Goal: Task Accomplishment & Management: Manage account settings

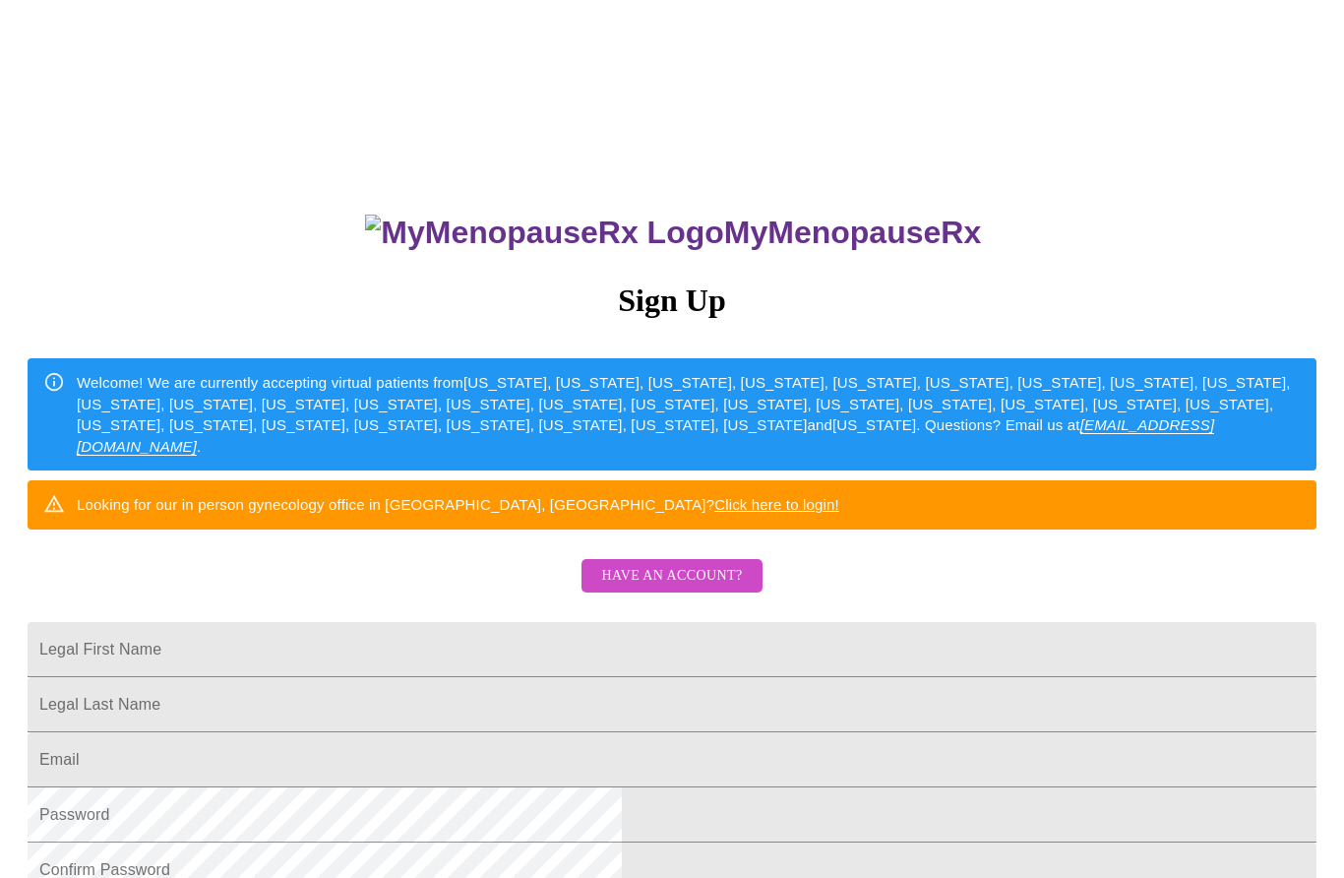
click at [651, 588] on span "Have an account?" at bounding box center [671, 576] width 141 height 25
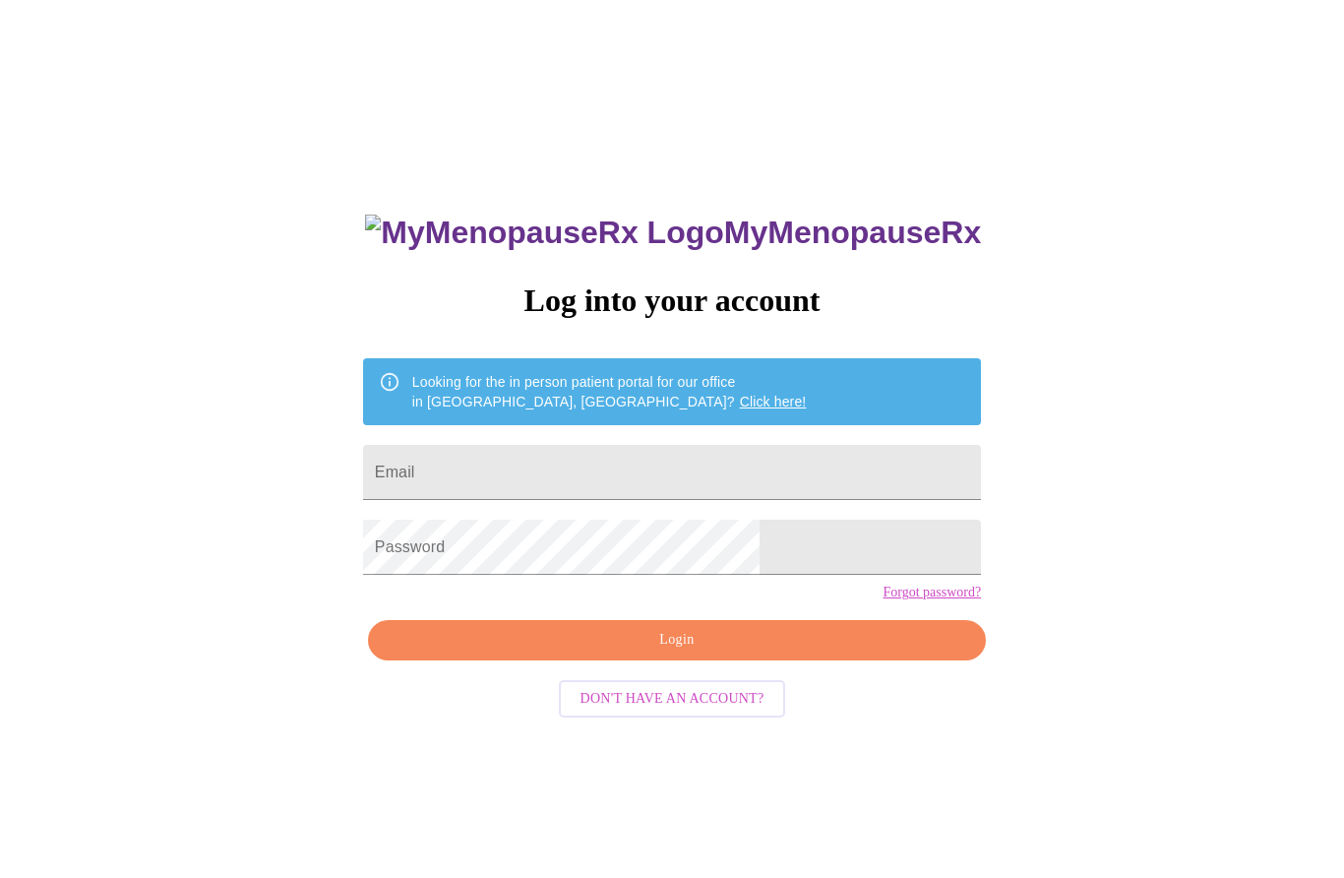
click at [555, 477] on input "Email" at bounding box center [672, 472] width 618 height 55
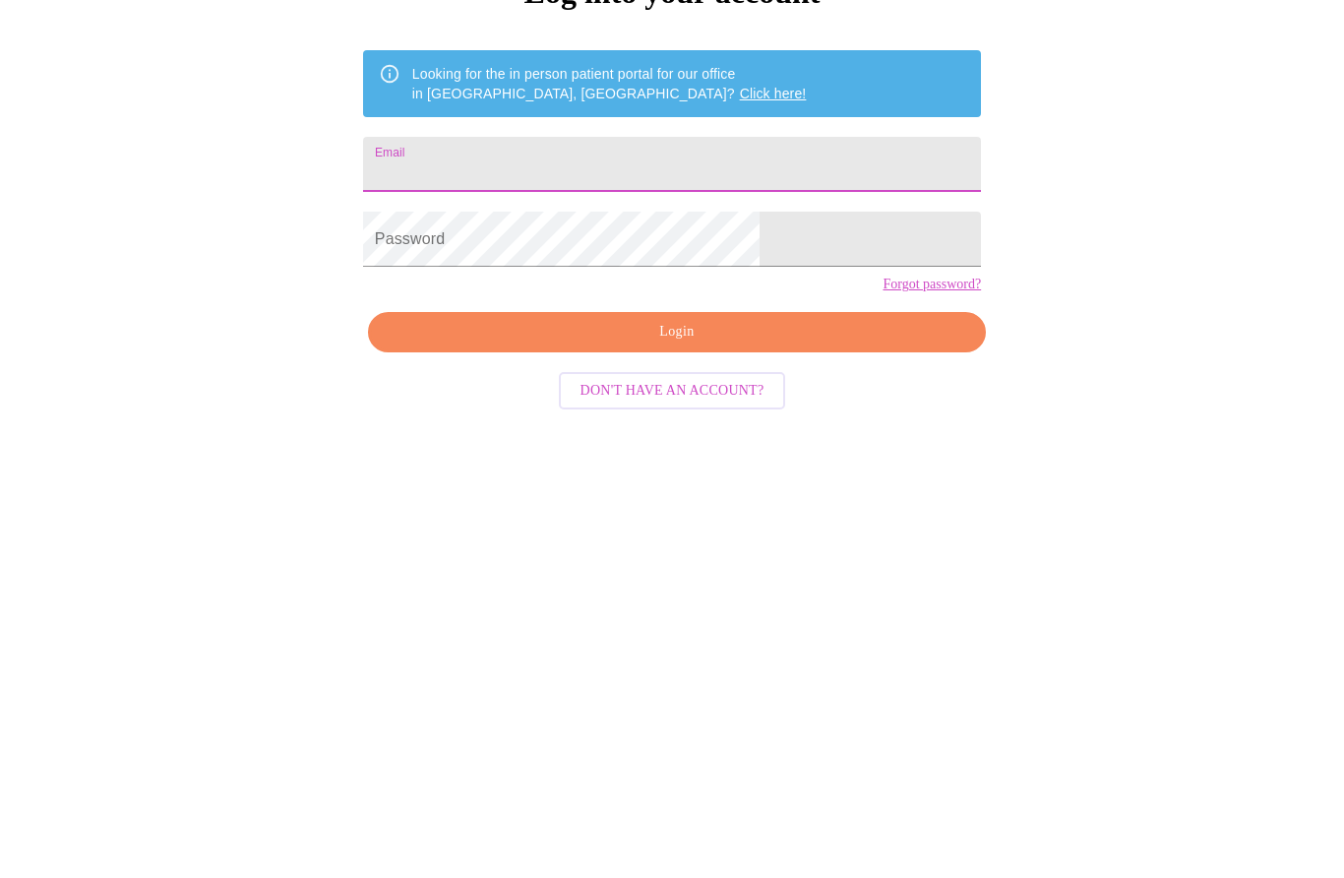
type input "[EMAIL_ADDRESS][DOMAIN_NAME]"
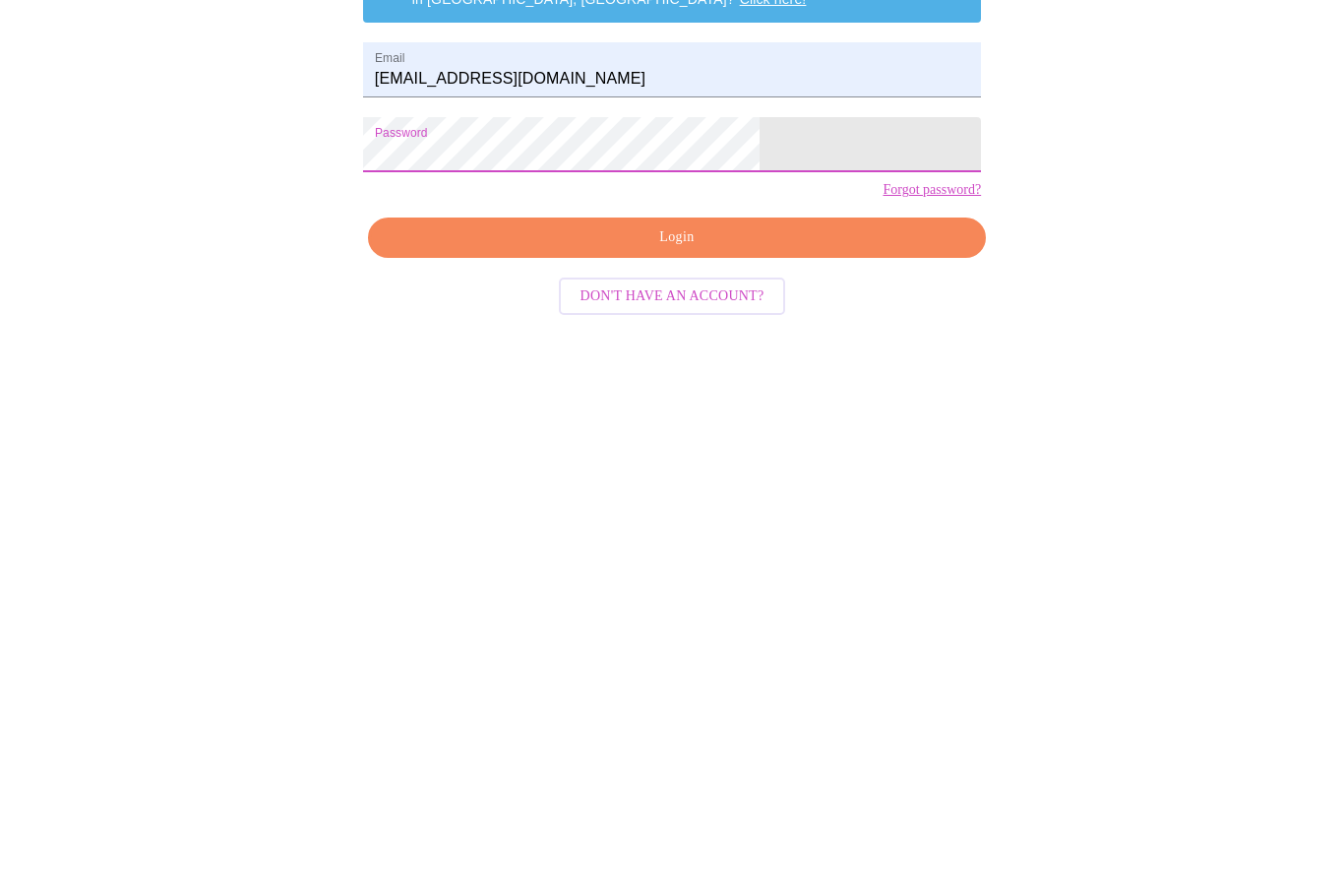
click at [662, 518] on button "Login" at bounding box center [677, 538] width 618 height 40
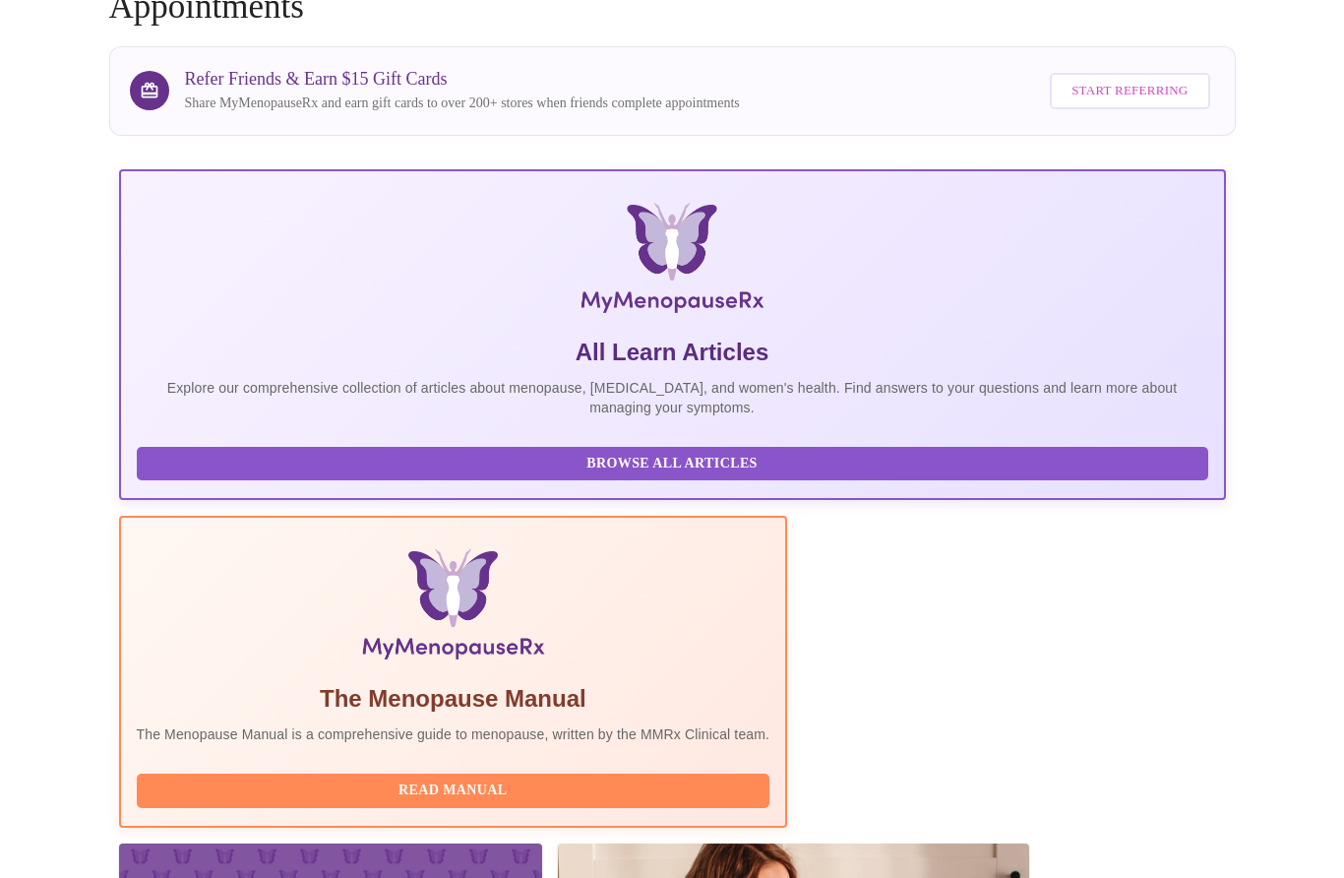
scroll to position [245, 0]
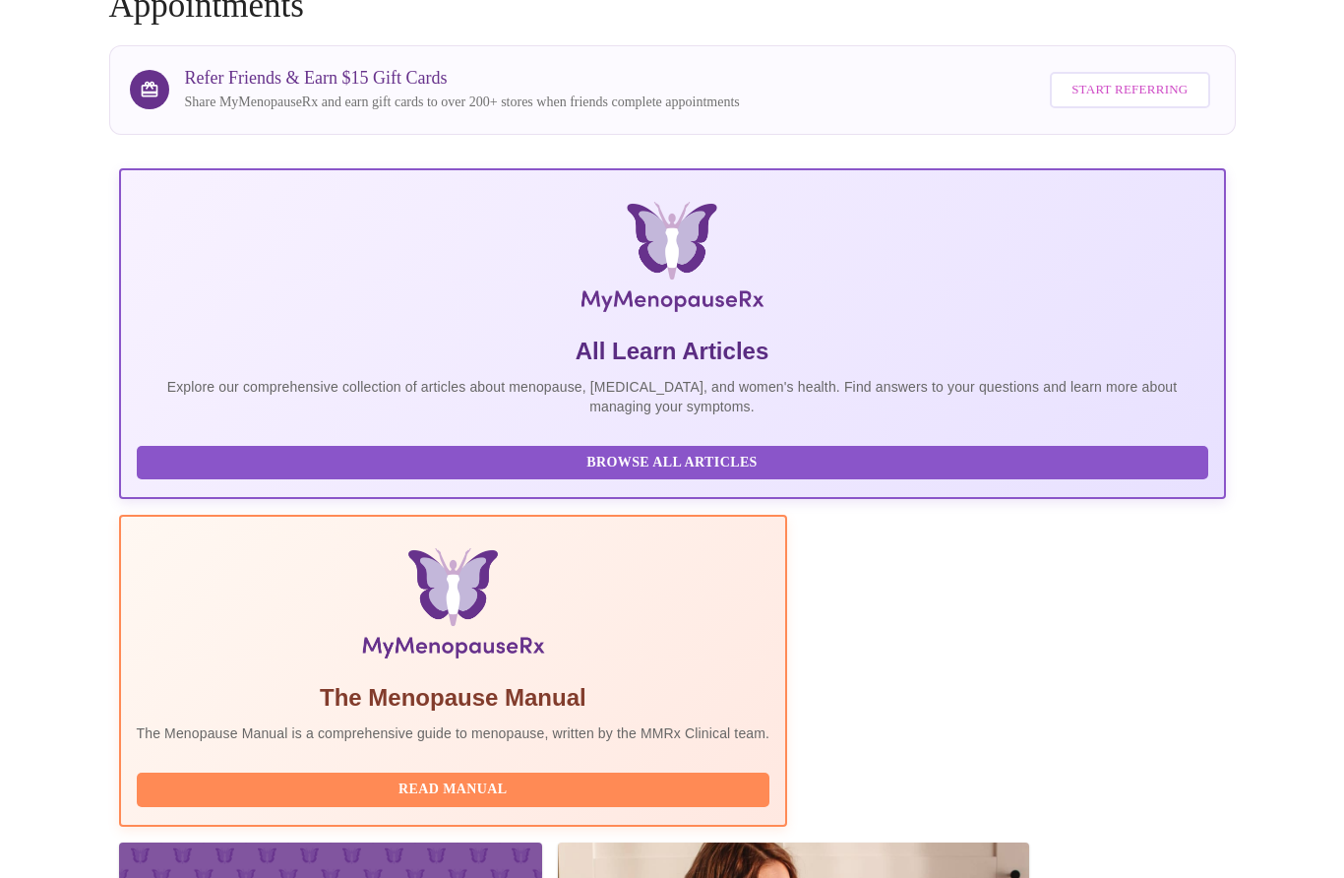
scroll to position [162, 0]
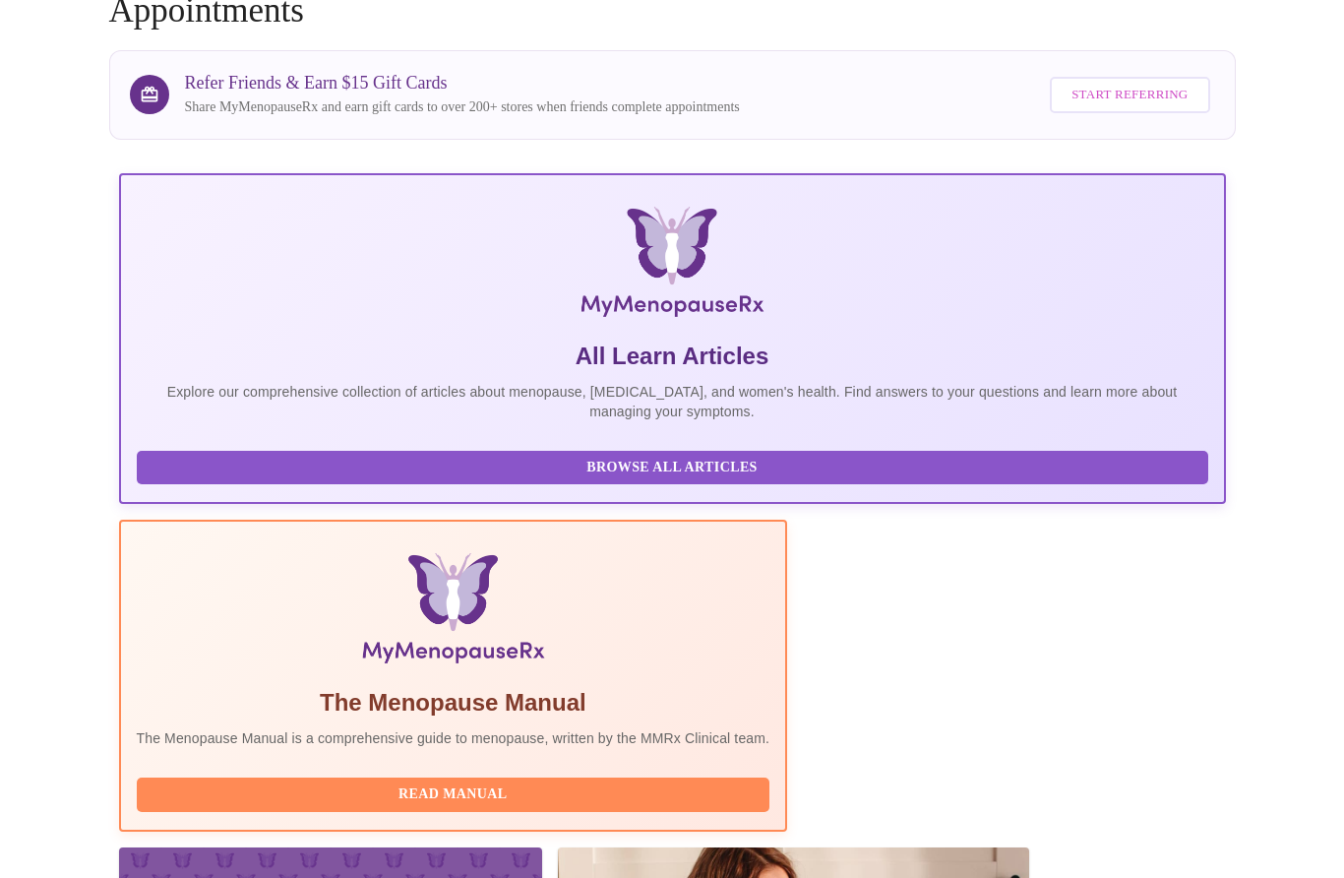
scroll to position [162, 0]
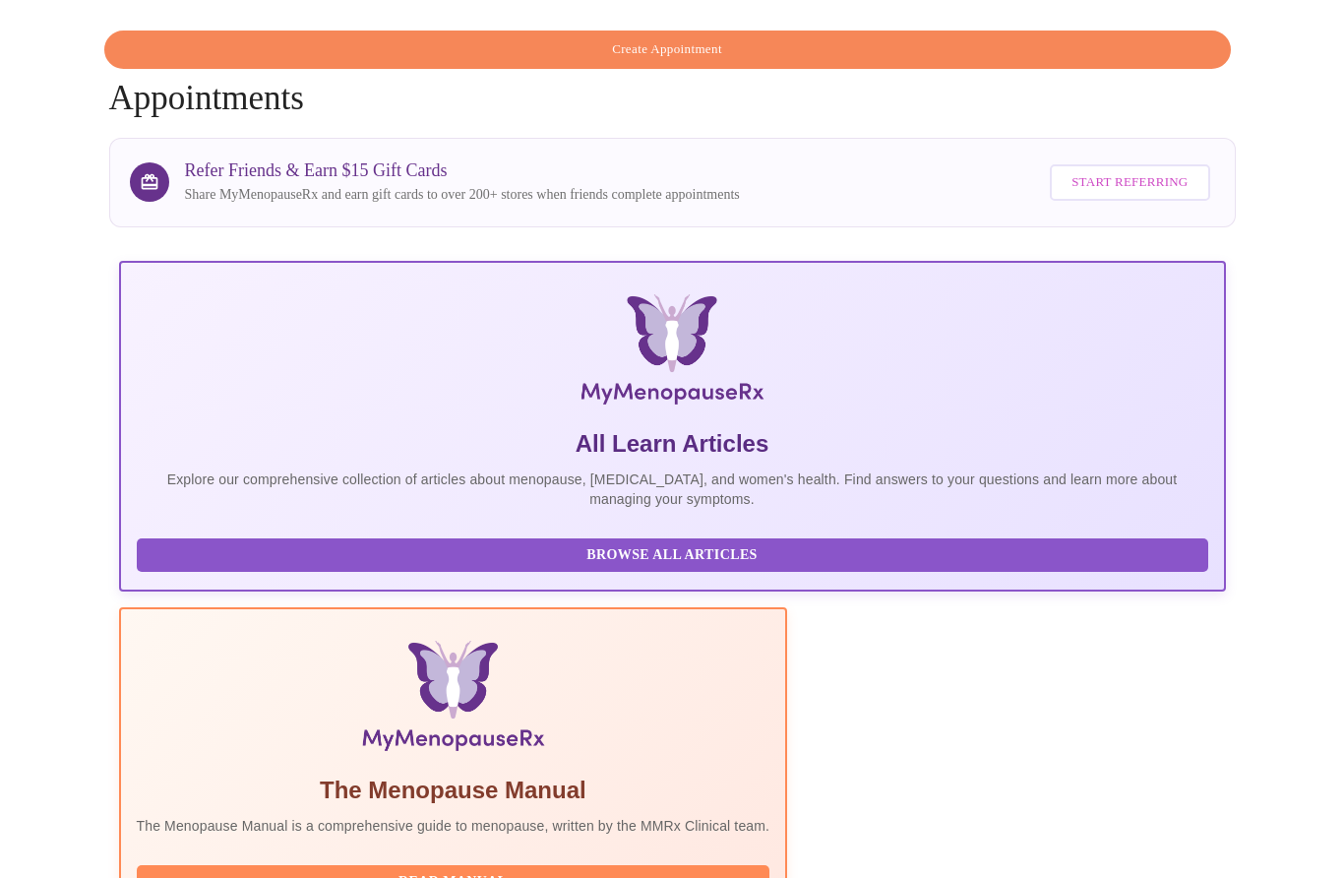
scroll to position [89, 0]
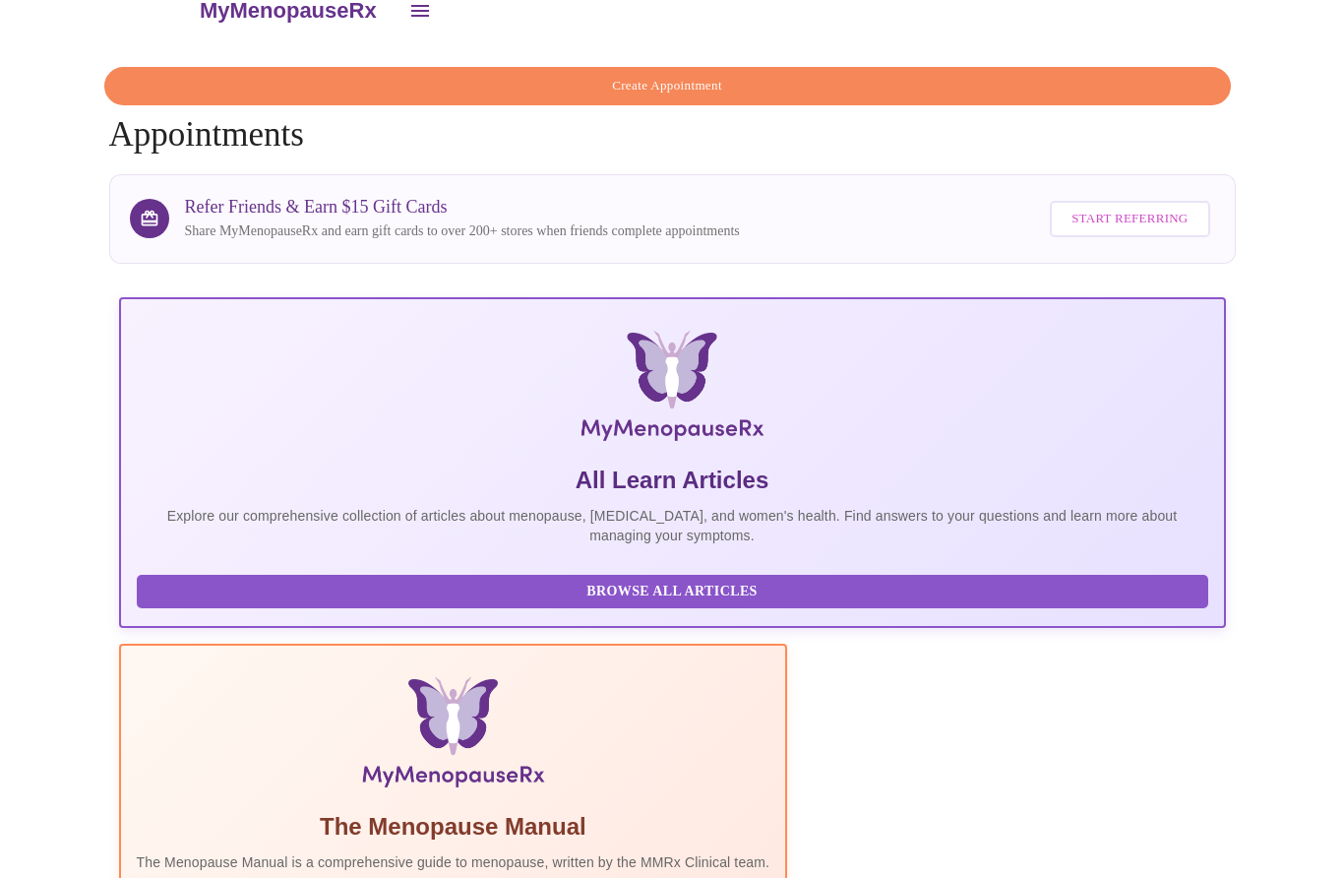
scroll to position [0, 0]
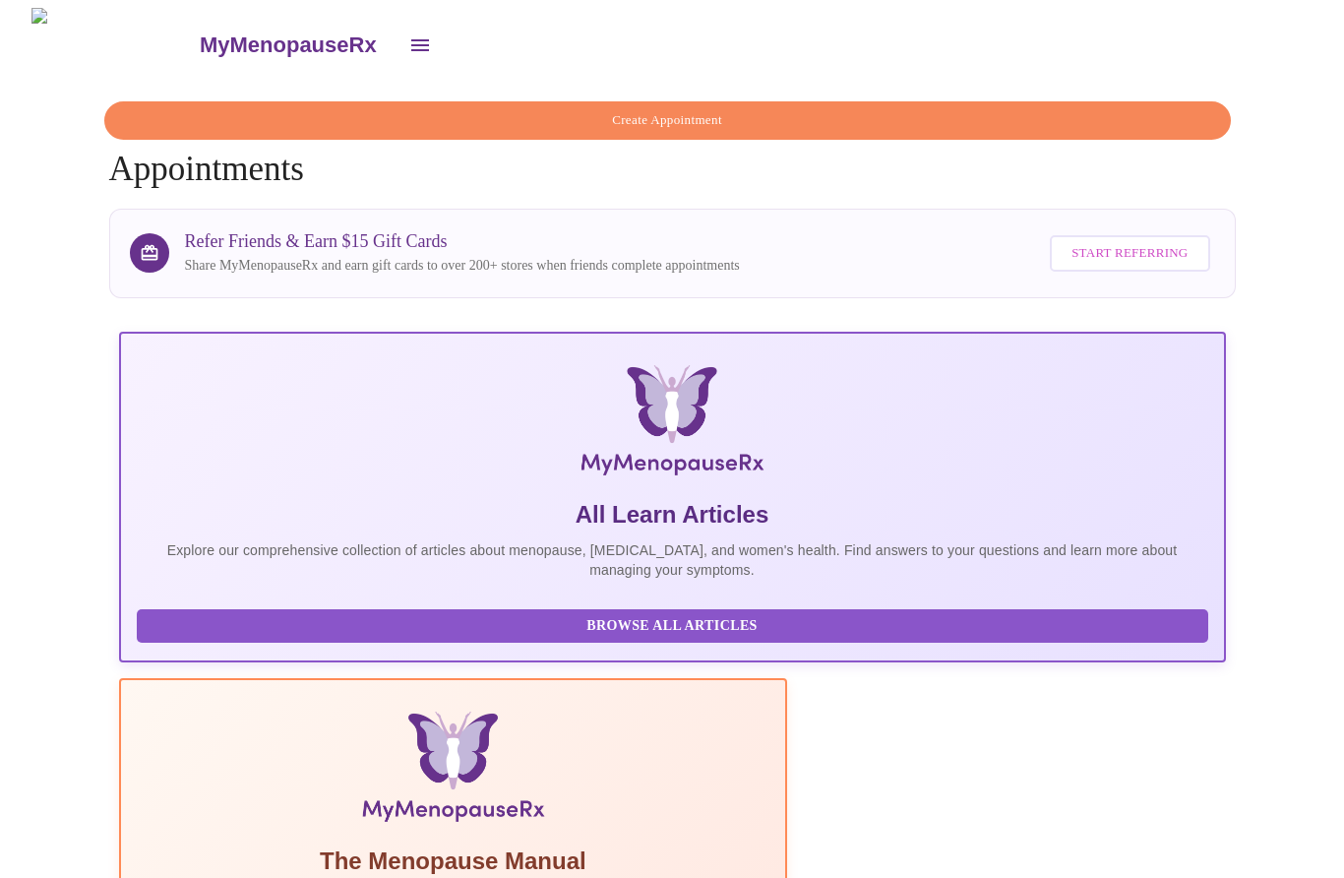
click at [408, 33] on icon "open drawer" at bounding box center [420, 45] width 24 height 24
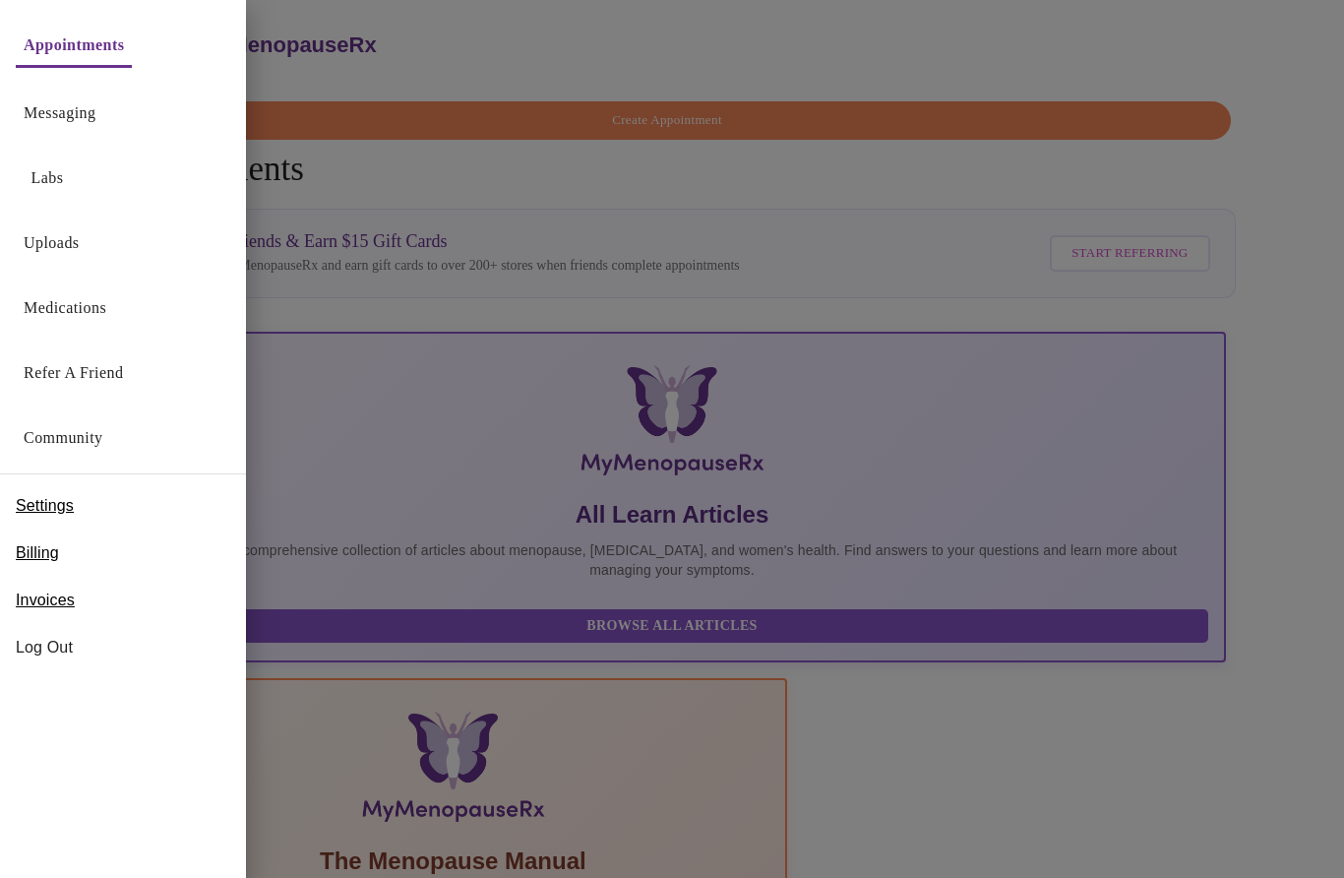
click at [39, 643] on span "Log Out" at bounding box center [123, 648] width 215 height 24
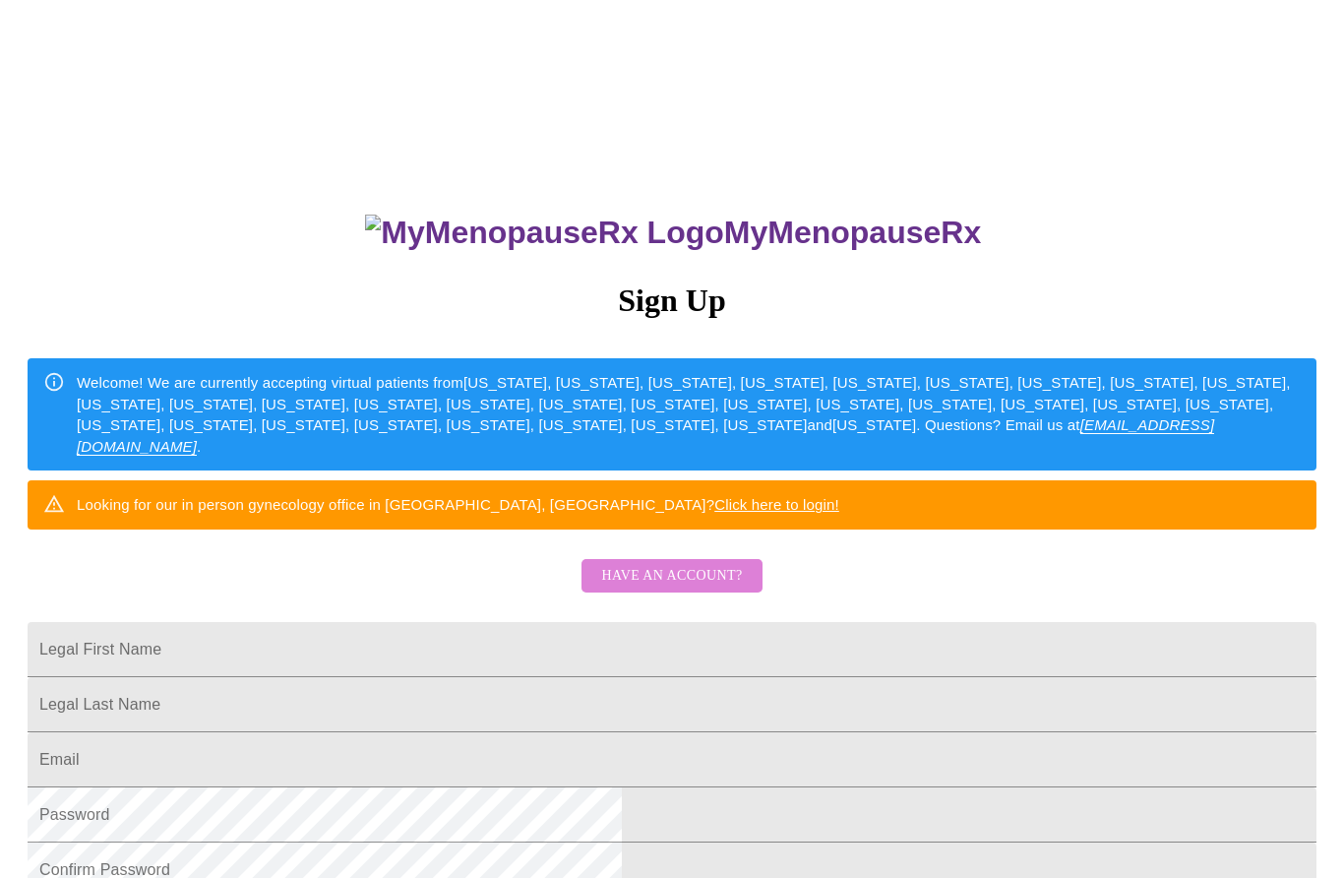
click at [684, 588] on span "Have an account?" at bounding box center [671, 576] width 141 height 25
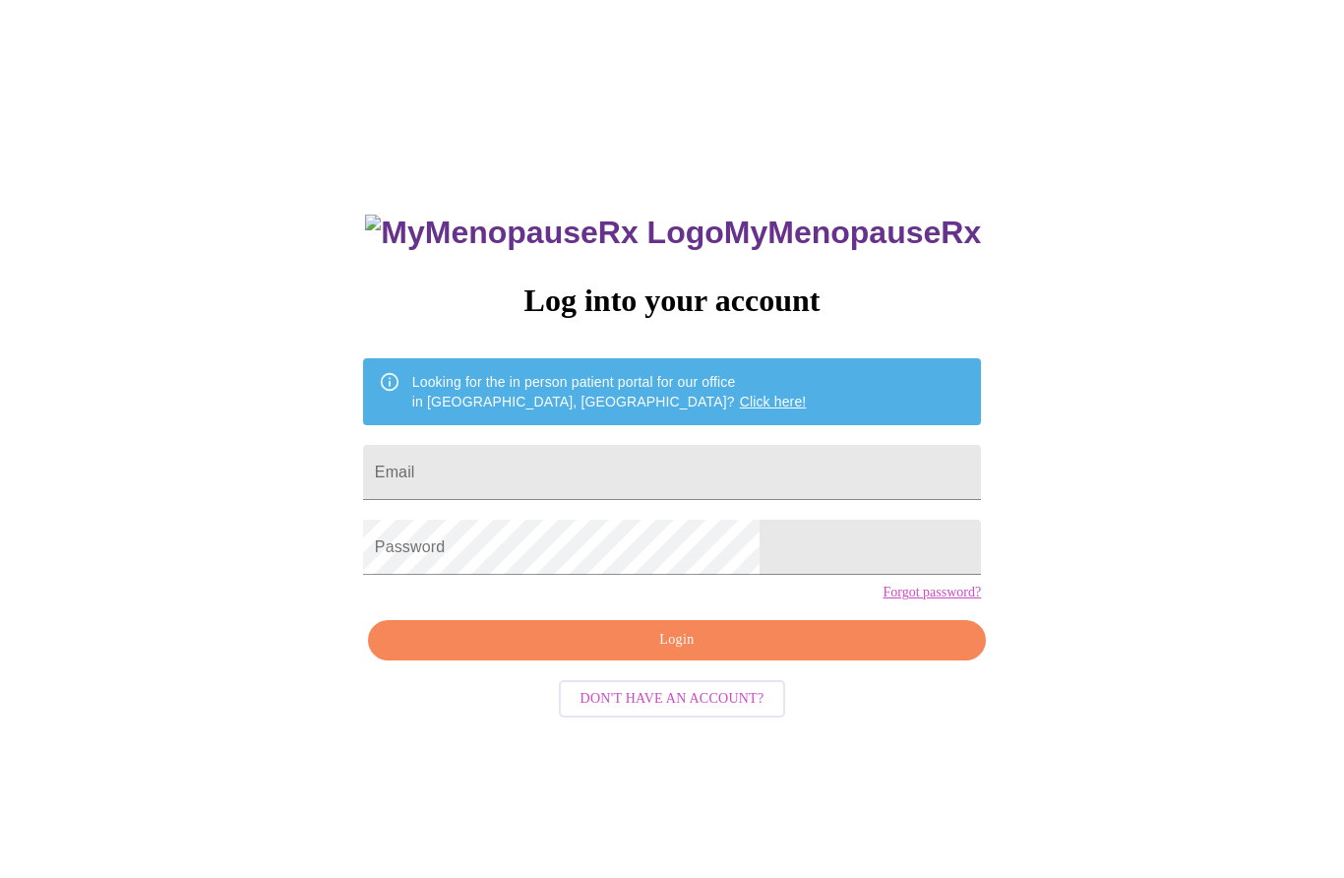
click at [645, 491] on input "Email" at bounding box center [672, 472] width 618 height 55
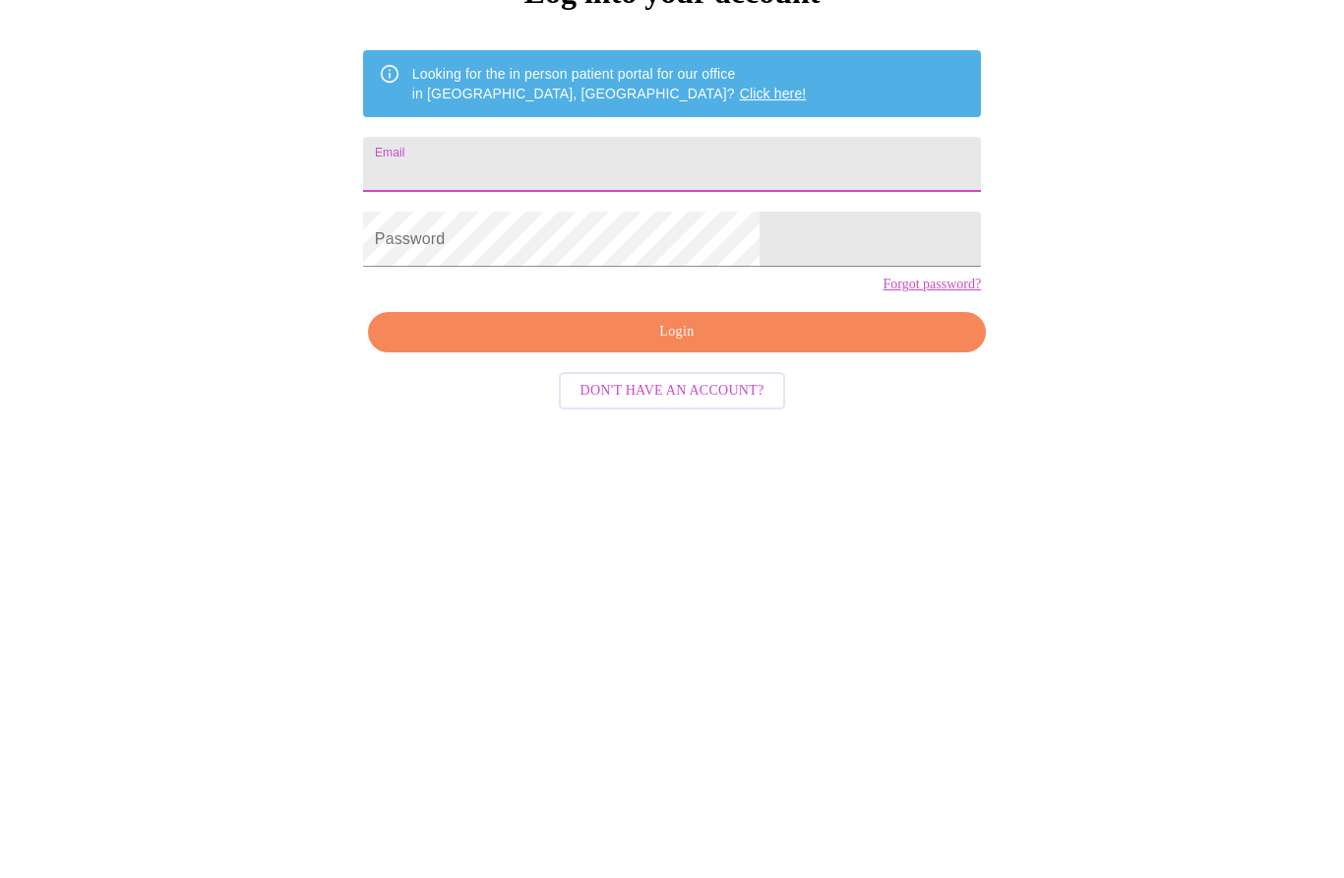
type input "[EMAIL_ADDRESS][DOMAIN_NAME]"
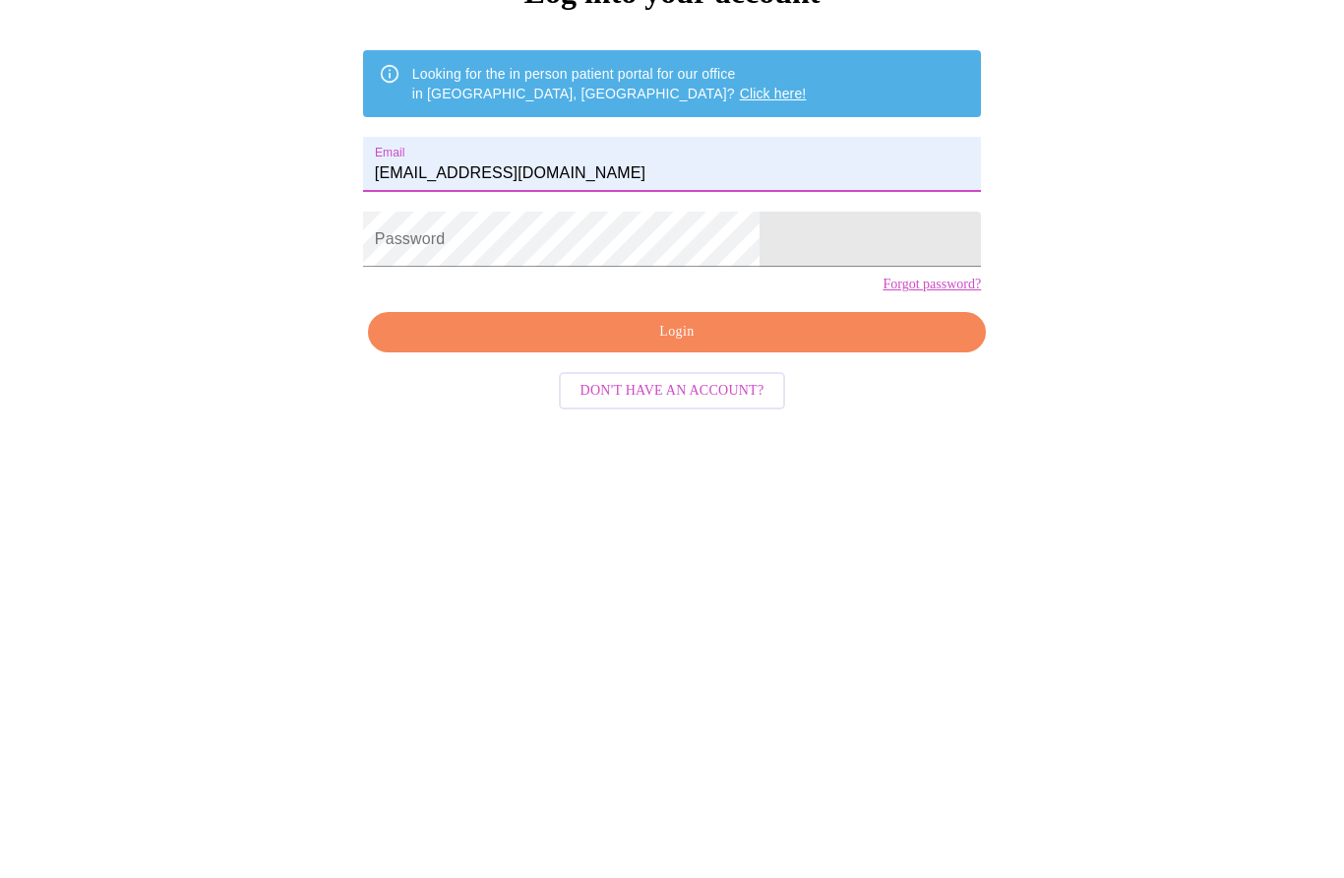
scroll to position [102, 0]
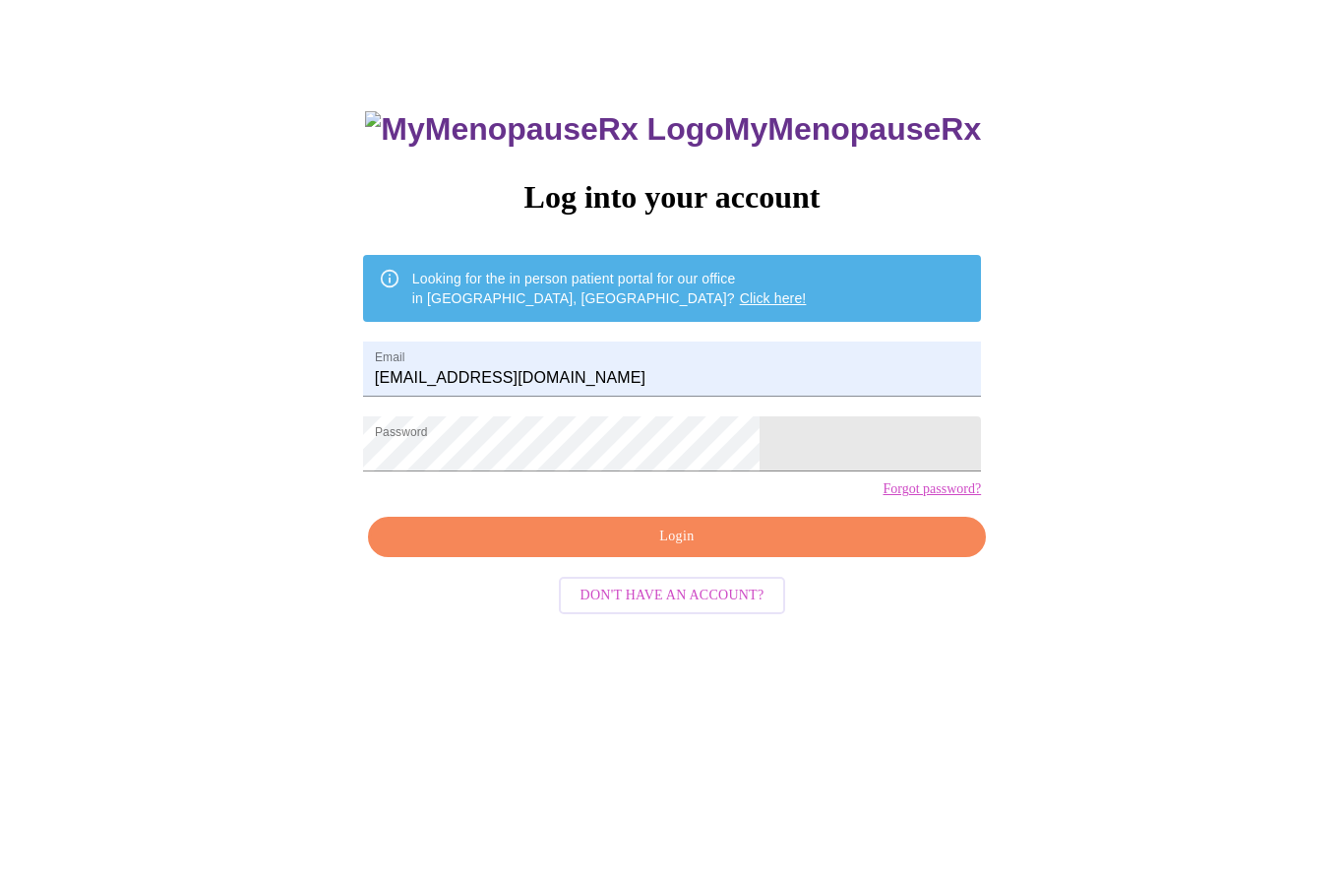
click at [682, 550] on span "Login" at bounding box center [677, 537] width 573 height 25
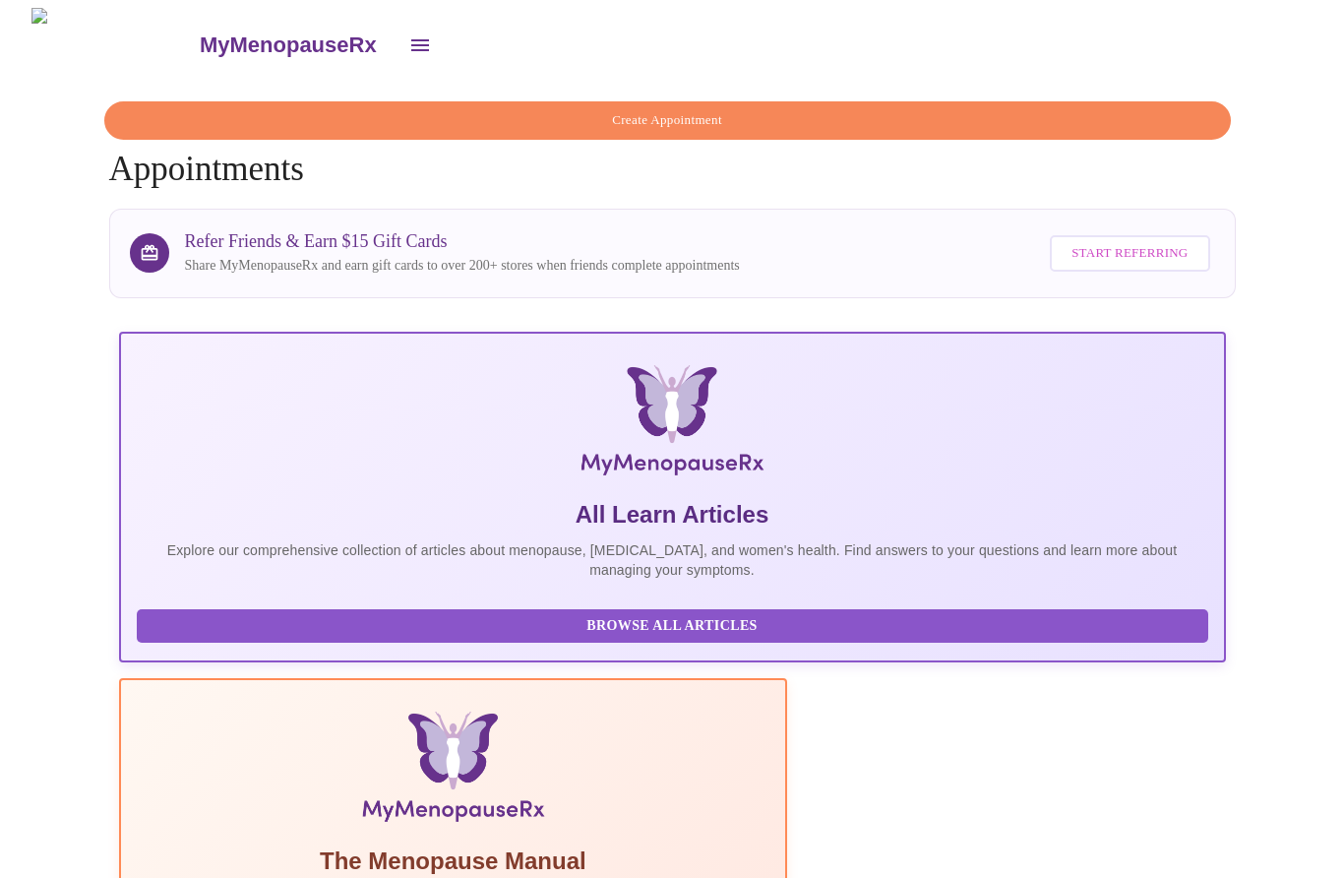
click at [408, 35] on icon "open drawer" at bounding box center [420, 45] width 24 height 24
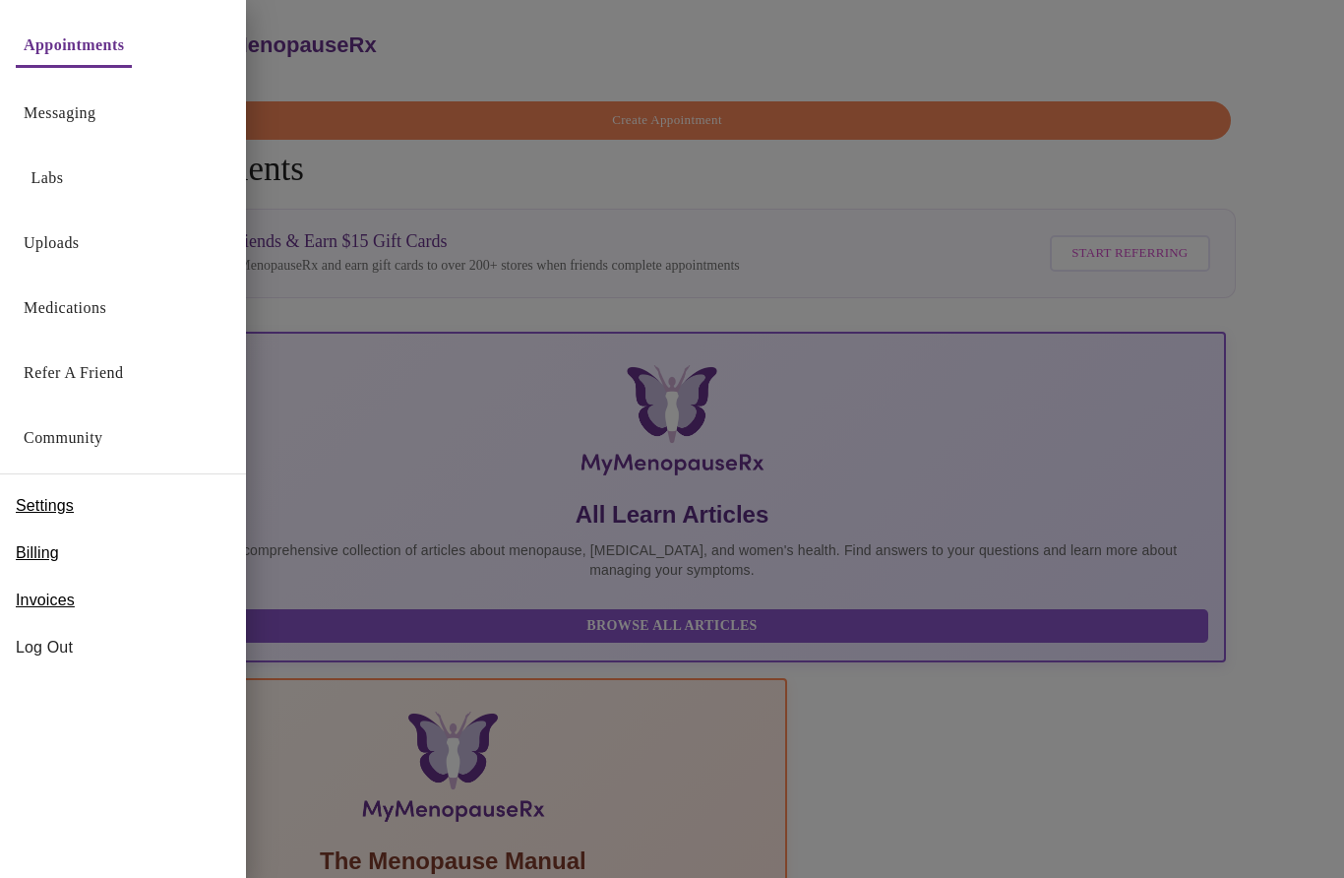
click at [58, 648] on span "Log Out" at bounding box center [123, 648] width 215 height 24
